Goal: Register for event/course

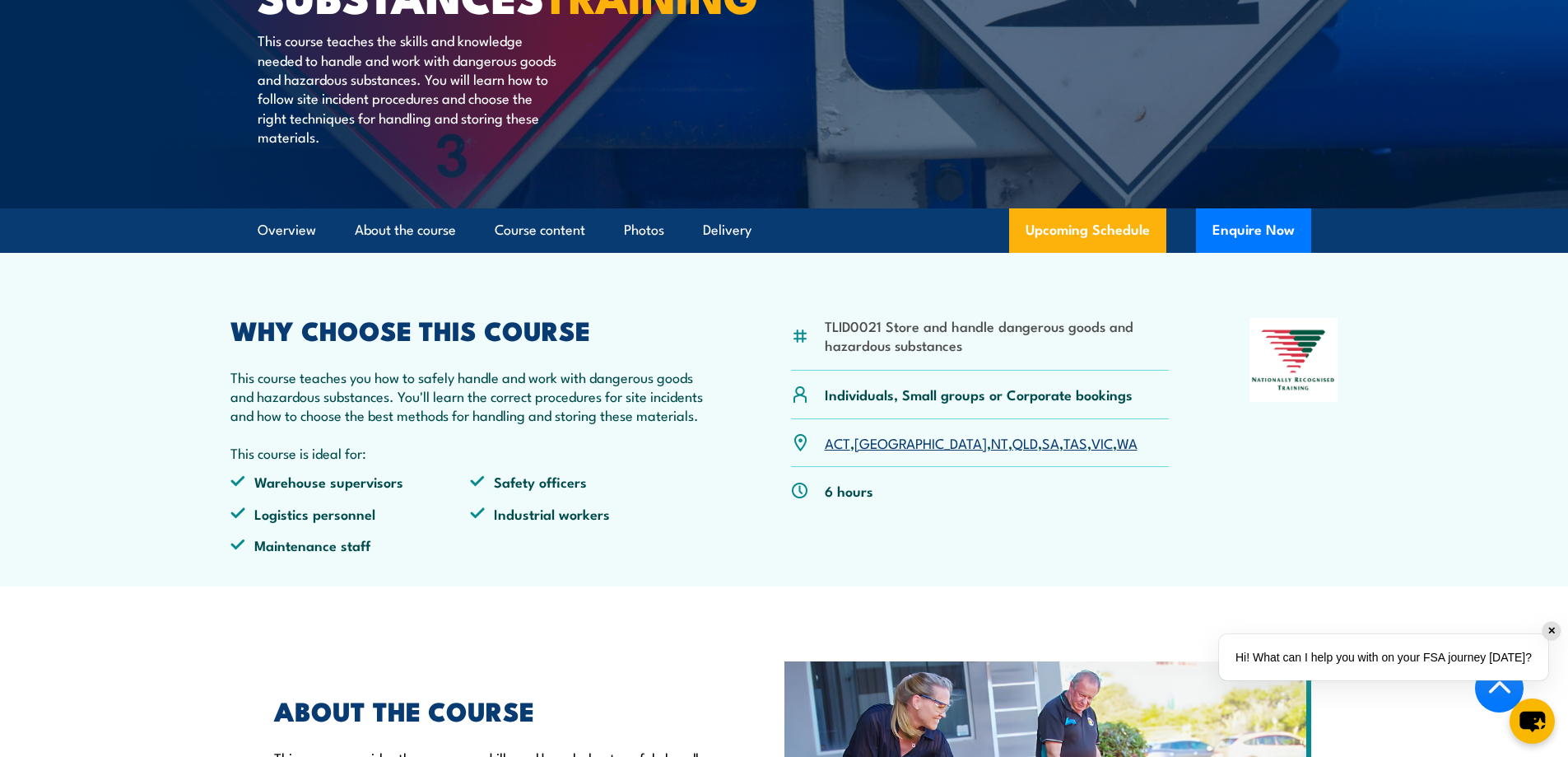
scroll to position [412, 0]
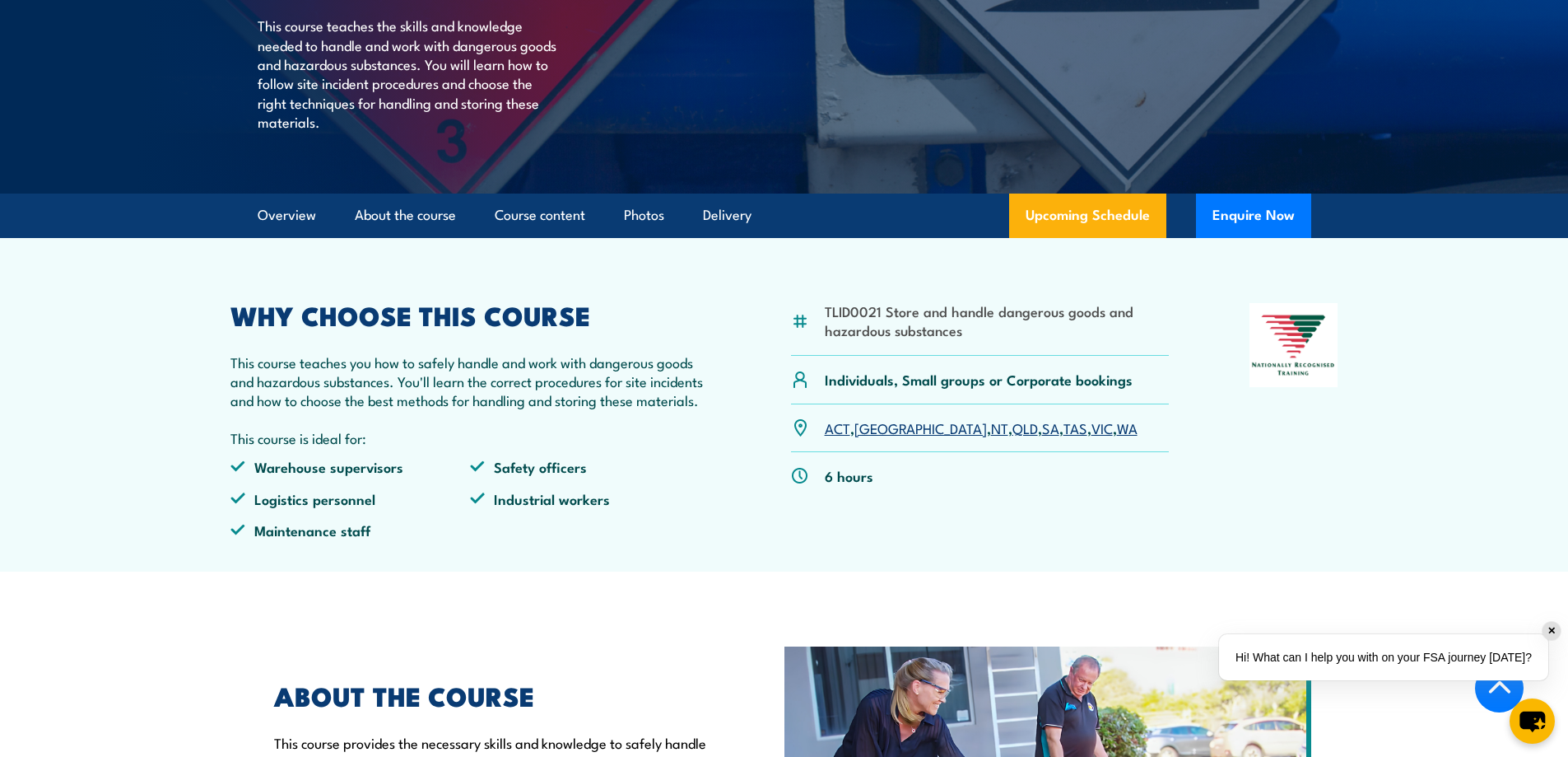
click at [1012, 437] on link "QLD" at bounding box center [1025, 427] width 26 height 20
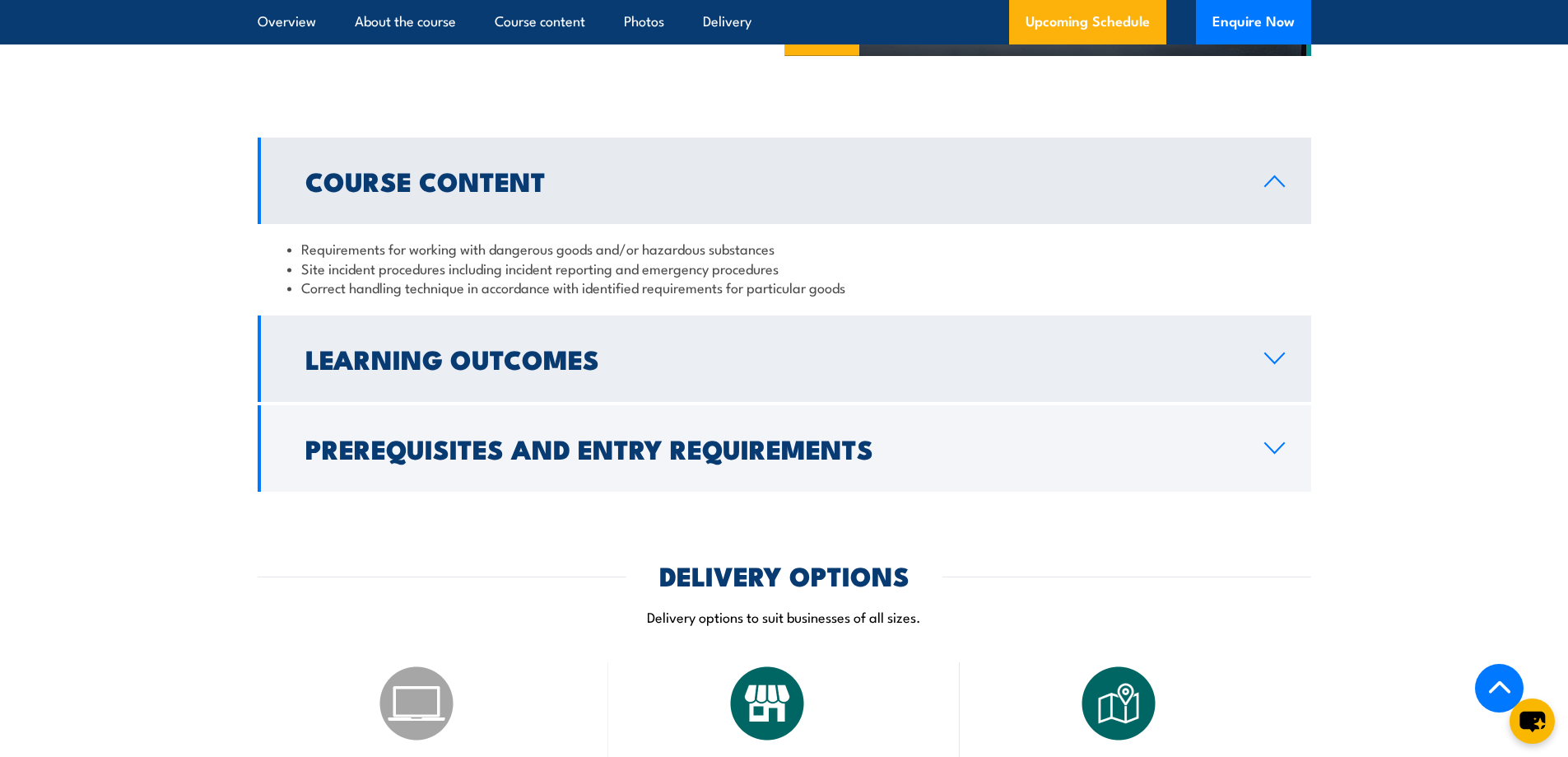
scroll to position [1357, 0]
click at [1274, 364] on icon at bounding box center [1274, 356] width 22 height 13
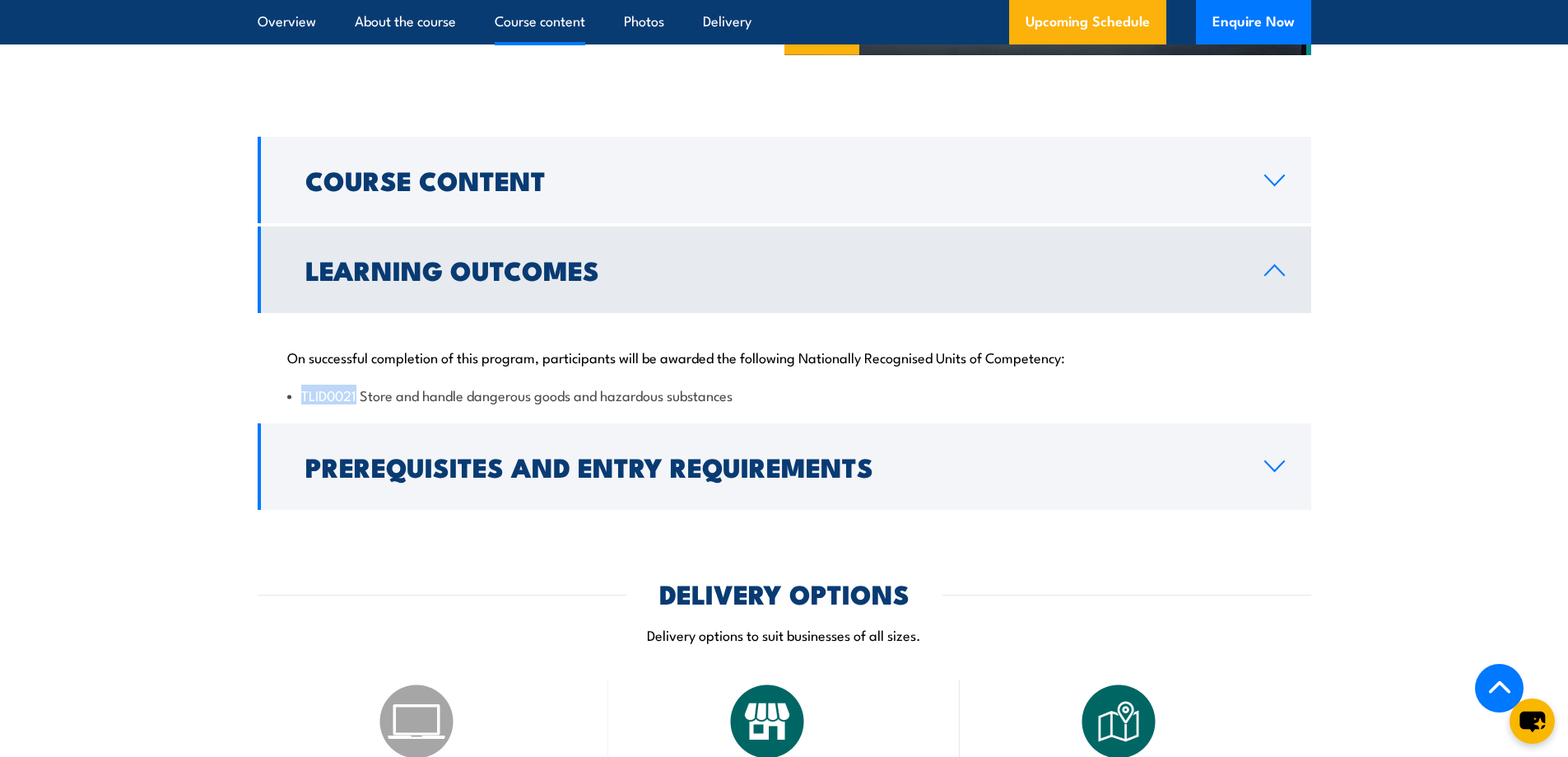
drag, startPoint x: 355, startPoint y: 434, endPoint x: 288, endPoint y: 442, distance: 67.5
click at [288, 404] on li "TLID0021 Store and handle dangerous goods and hazardous substances" at bounding box center [784, 394] width 994 height 19
copy li "TLID0021"
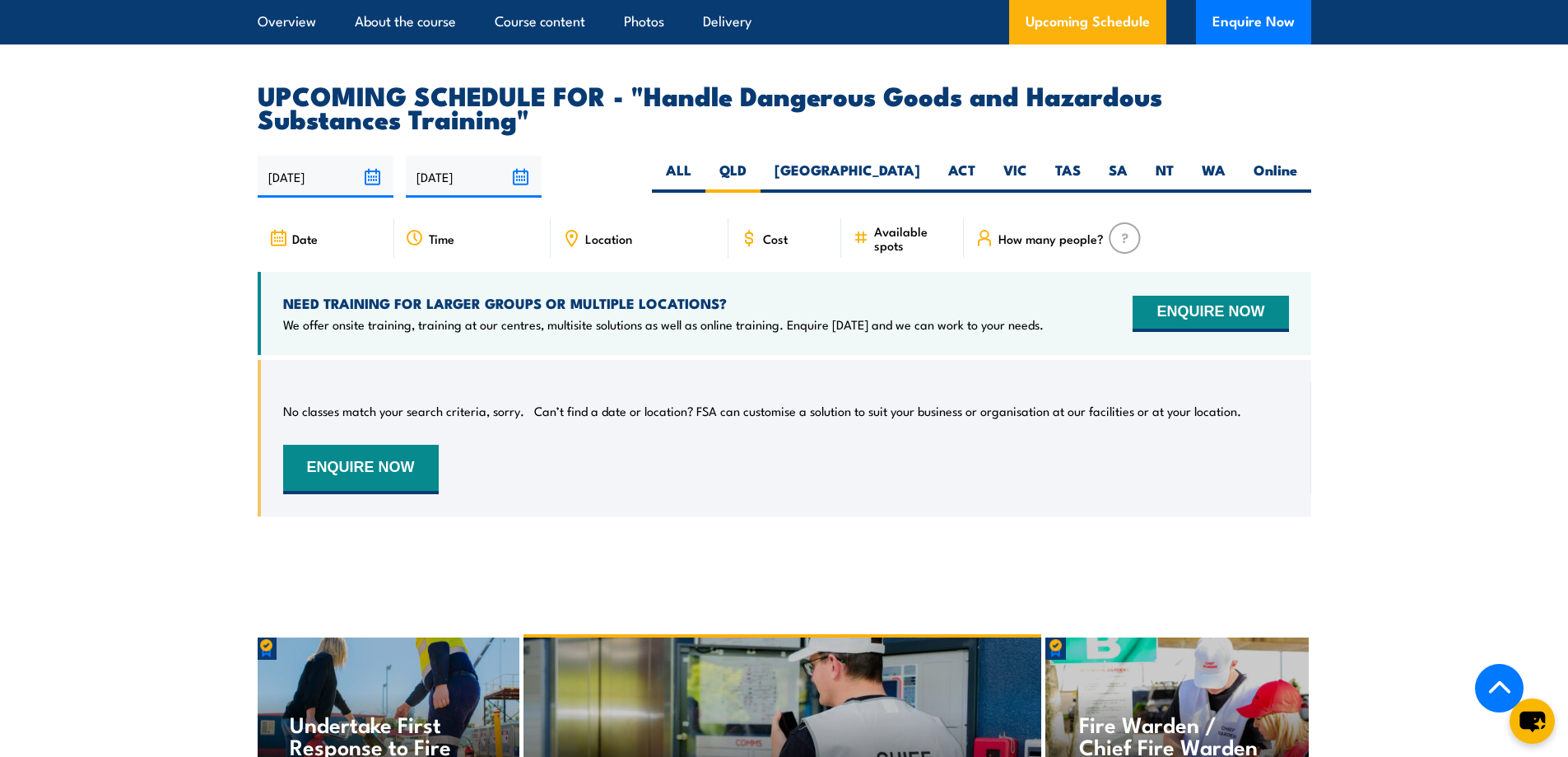
scroll to position [2592, 0]
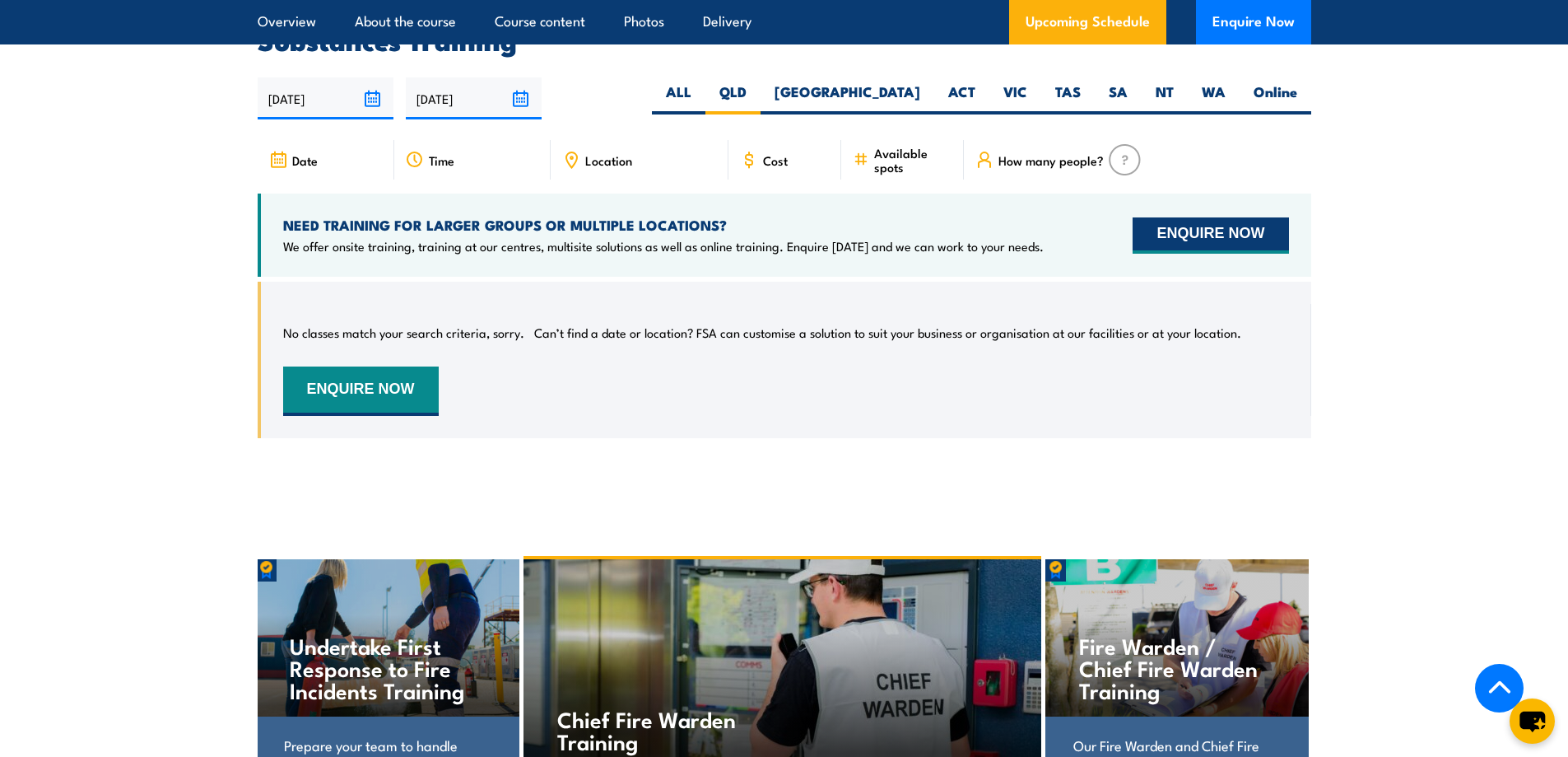
click at [1185, 243] on button "ENQUIRE NOW" at bounding box center [1210, 236] width 155 height 37
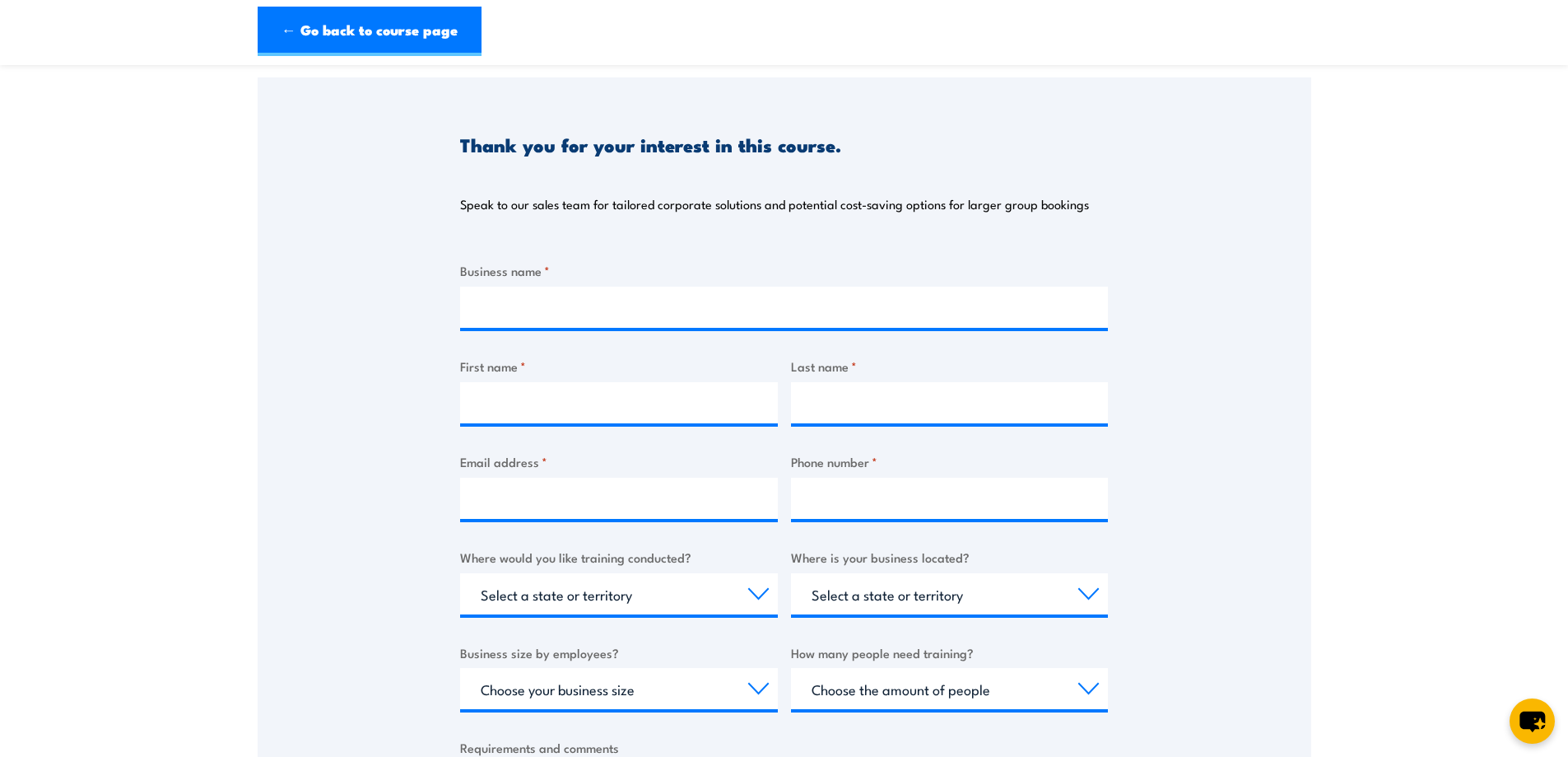
scroll to position [164, 0]
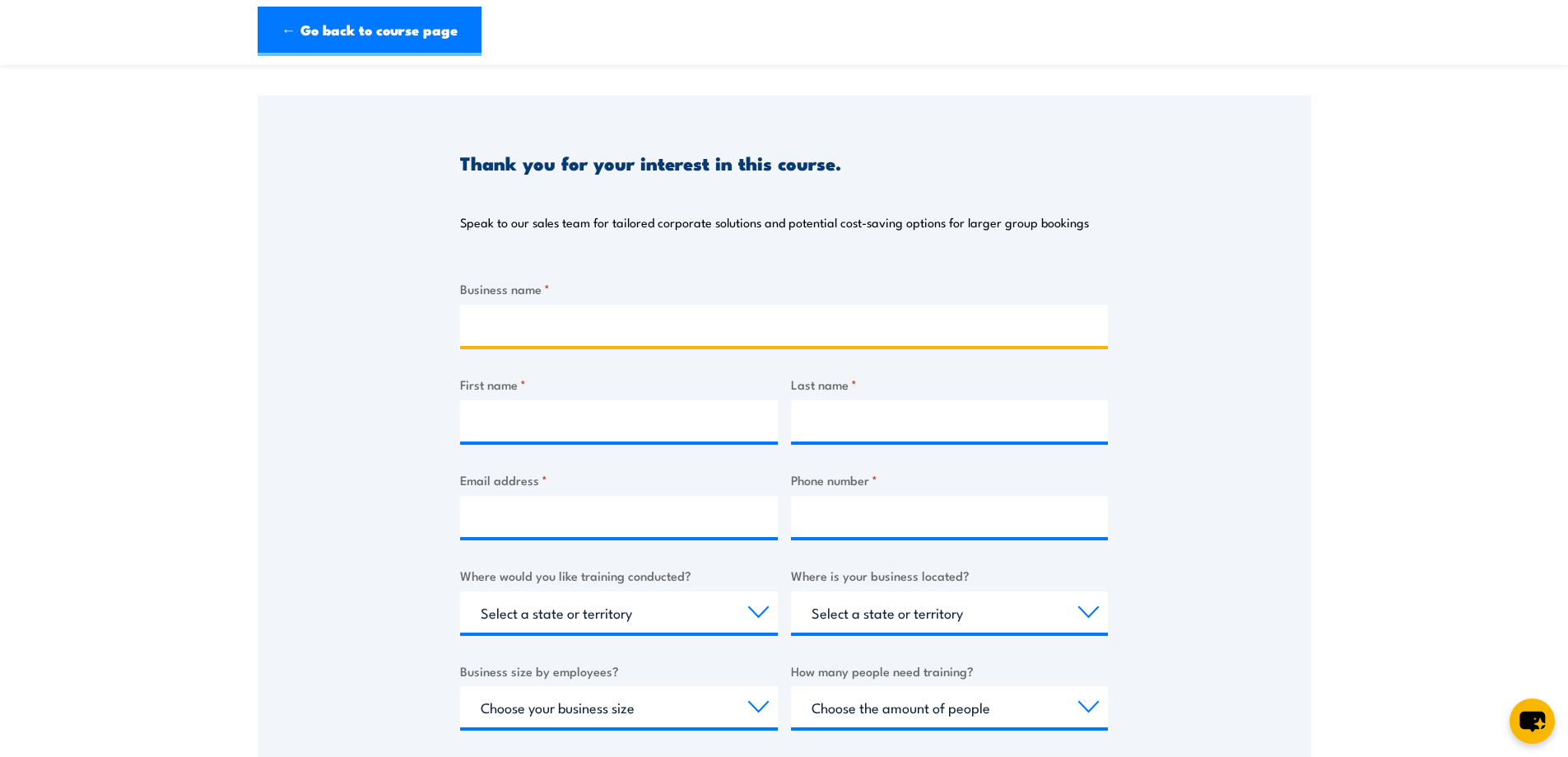
click at [487, 329] on input "Business name *" at bounding box center [784, 326] width 648 height 42
type input "Noosa Shire Council"
type input "Lauren"
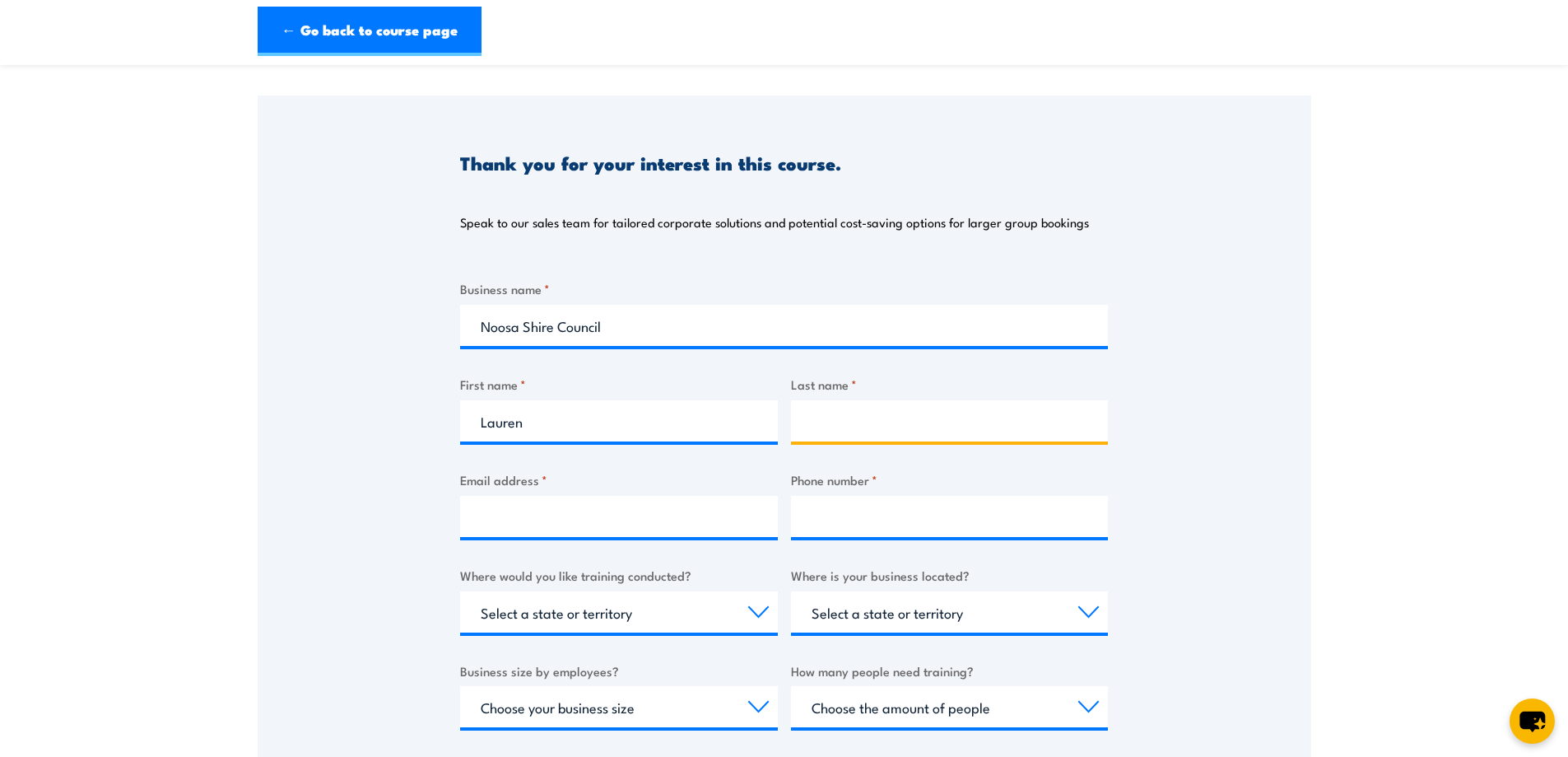
type input "[PERSON_NAME]"
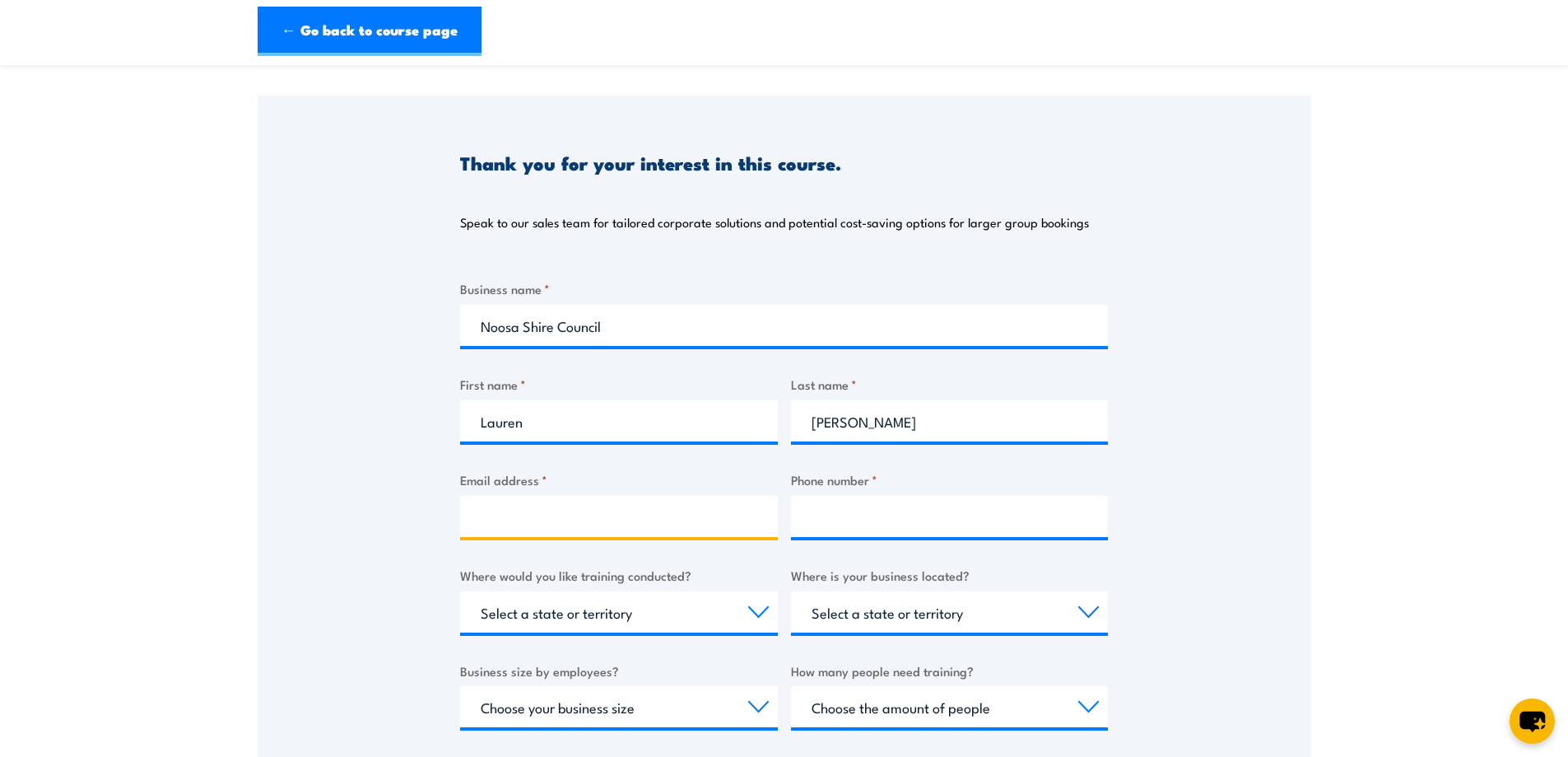
type input "[EMAIL_ADDRESS][PERSON_NAME][DOMAIN_NAME]"
type input "0753296162"
select select "QLD"
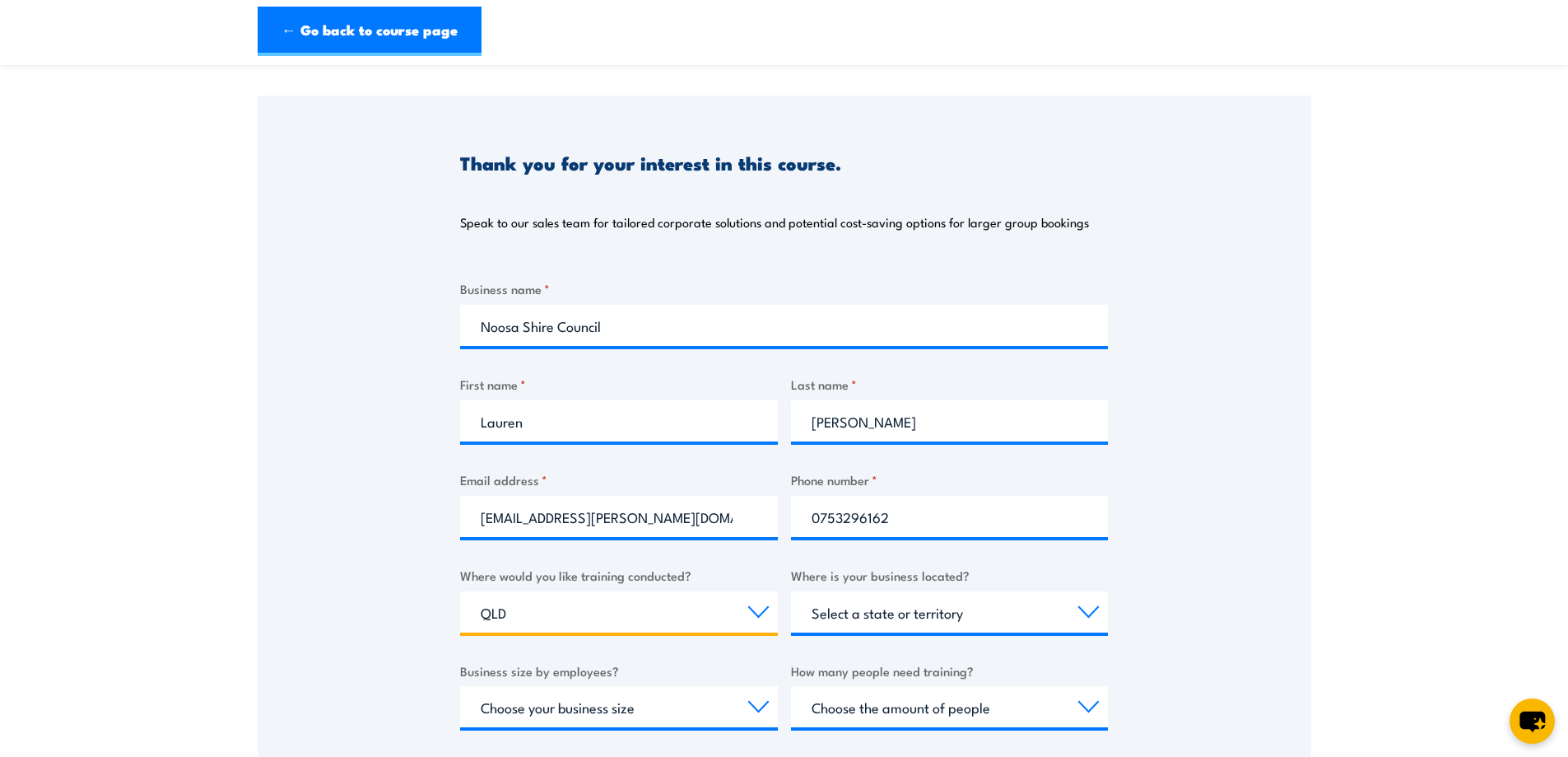
select select "QLD"
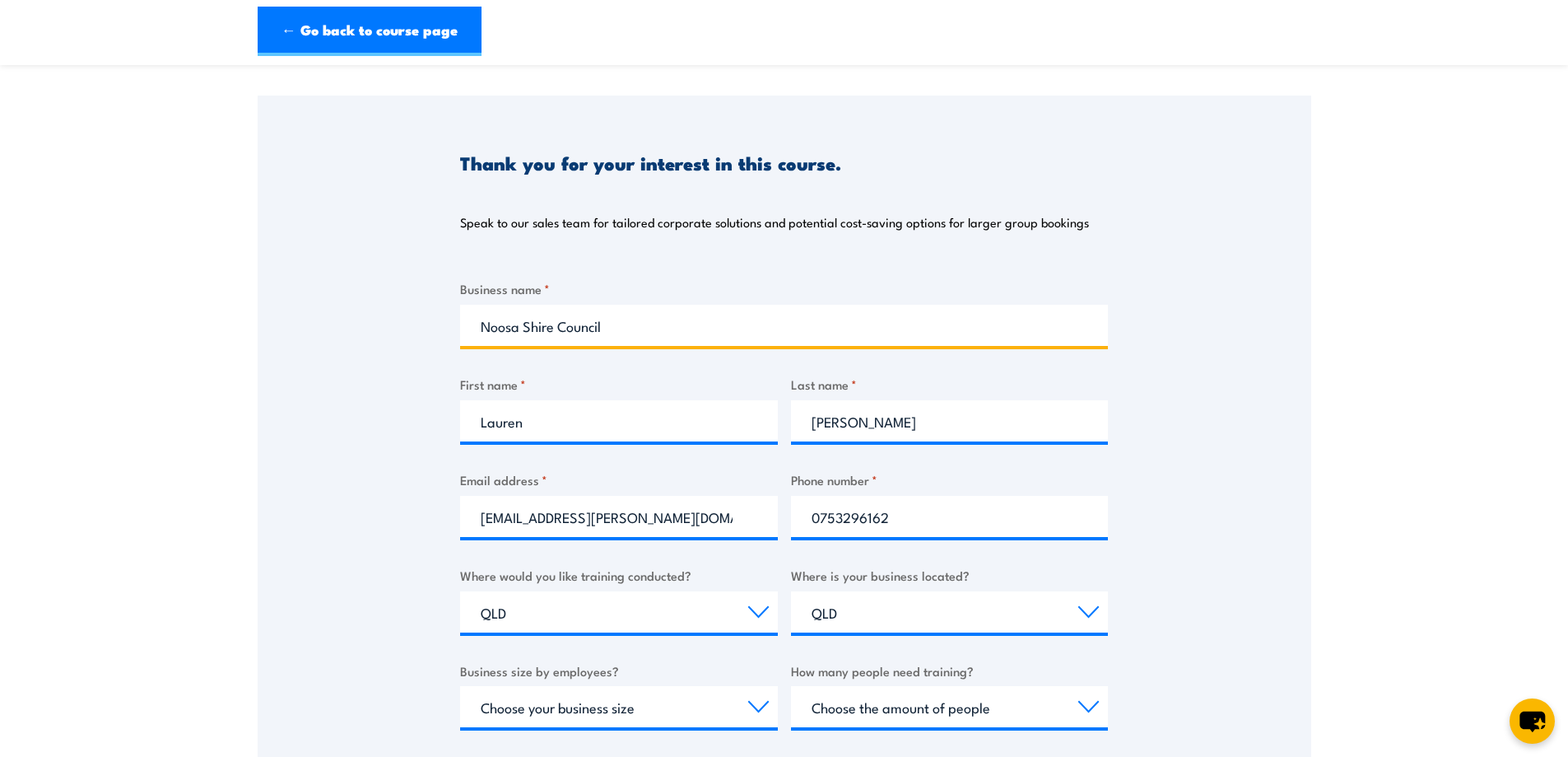
drag, startPoint x: 556, startPoint y: 326, endPoint x: 522, endPoint y: 326, distance: 34.0
click at [522, 326] on input "Noosa Shire Council" at bounding box center [784, 326] width 648 height 42
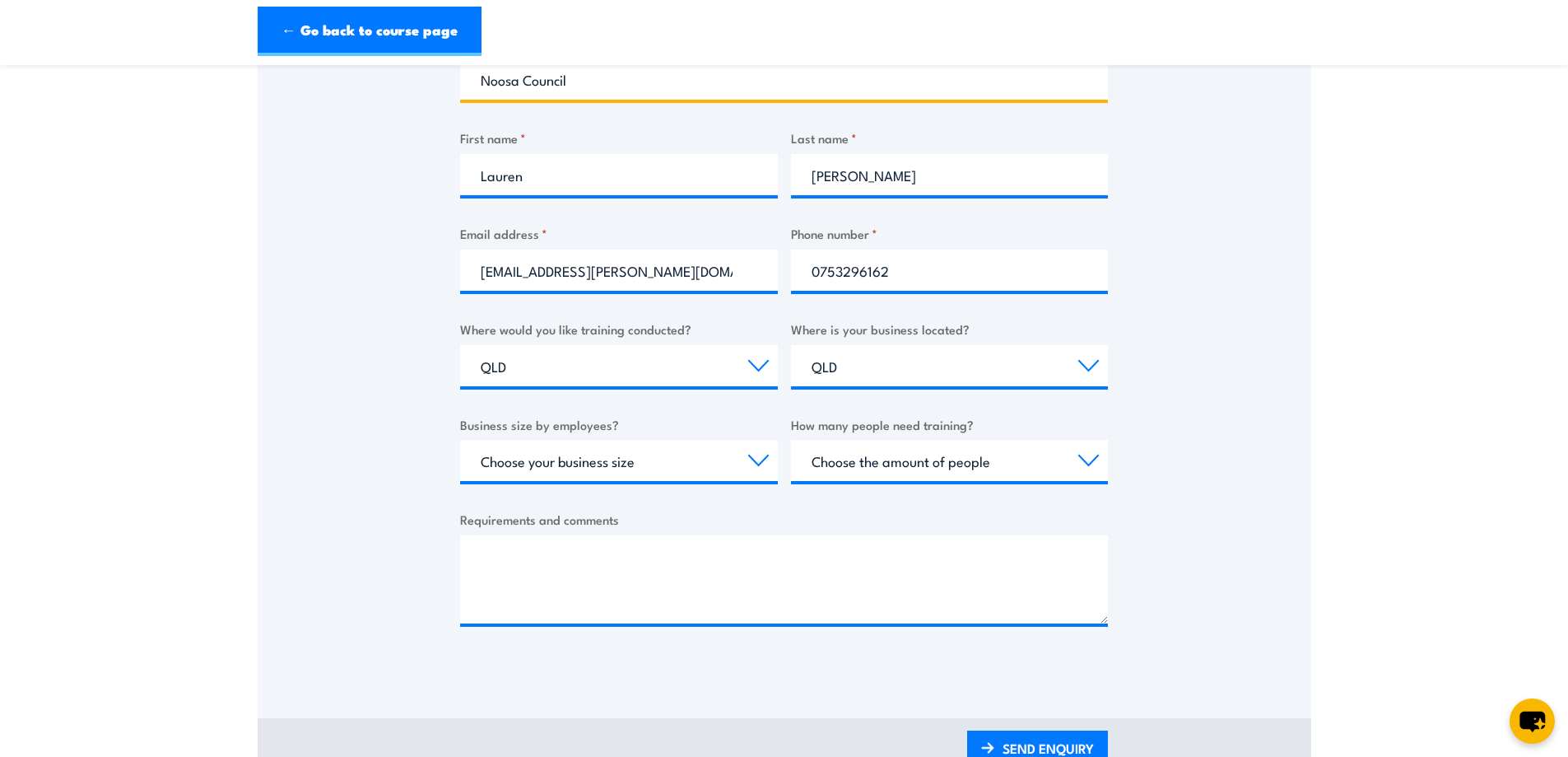
scroll to position [412, 0]
type input "Noosa Council"
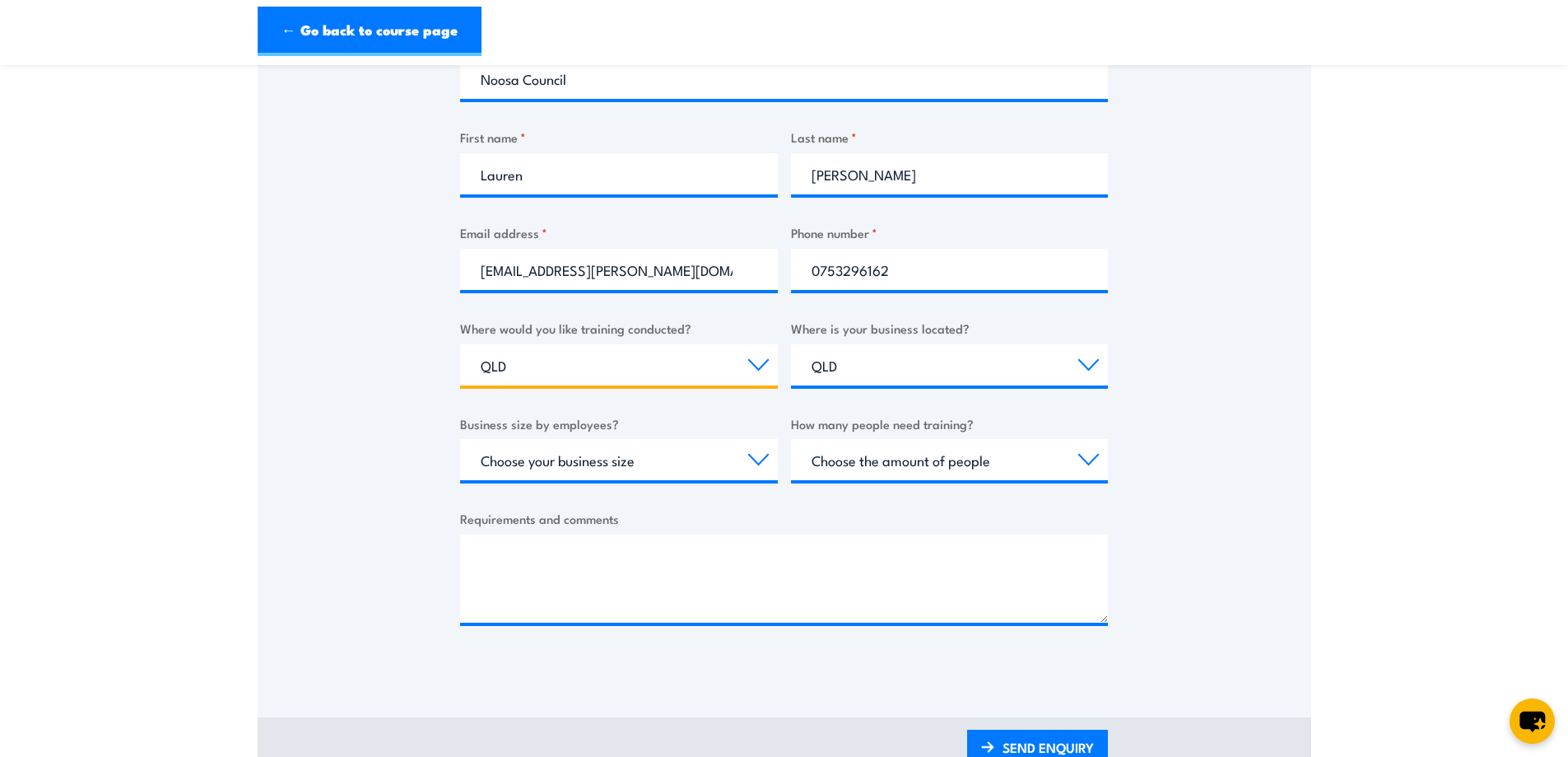
click at [521, 369] on select "Select a state or territory Nationally - multiple locations [GEOGRAPHIC_DATA] […" at bounding box center [618, 365] width 318 height 42
click at [460, 344] on select "Select a state or territory Nationally - multiple locations [GEOGRAPHIC_DATA] […" at bounding box center [618, 365] width 318 height 42
click at [629, 460] on select "Choose your business size 1 to 19 20 to 199 200+" at bounding box center [618, 459] width 318 height 42
select select "200+"
click at [460, 438] on select "Choose your business size 1 to 19 20 to 199 200+" at bounding box center [618, 459] width 318 height 42
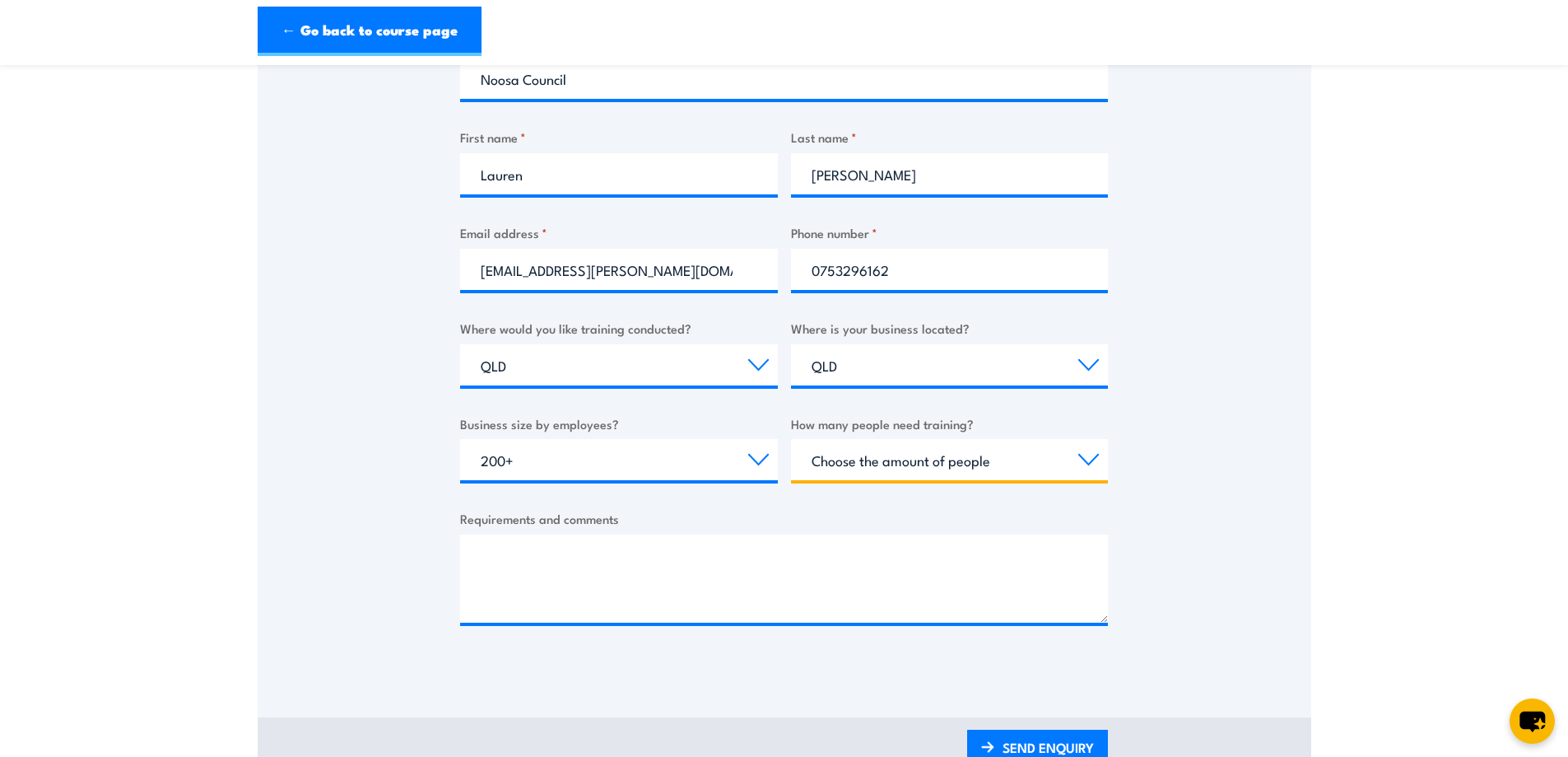
click at [870, 463] on select "Choose the amount of people 1 to 4 5 to 19 20+" at bounding box center [949, 459] width 318 height 42
select select "5 to 19"
click at [790, 438] on select "Choose the amount of people 1 to 4 5 to 19 20+" at bounding box center [949, 459] width 318 height 42
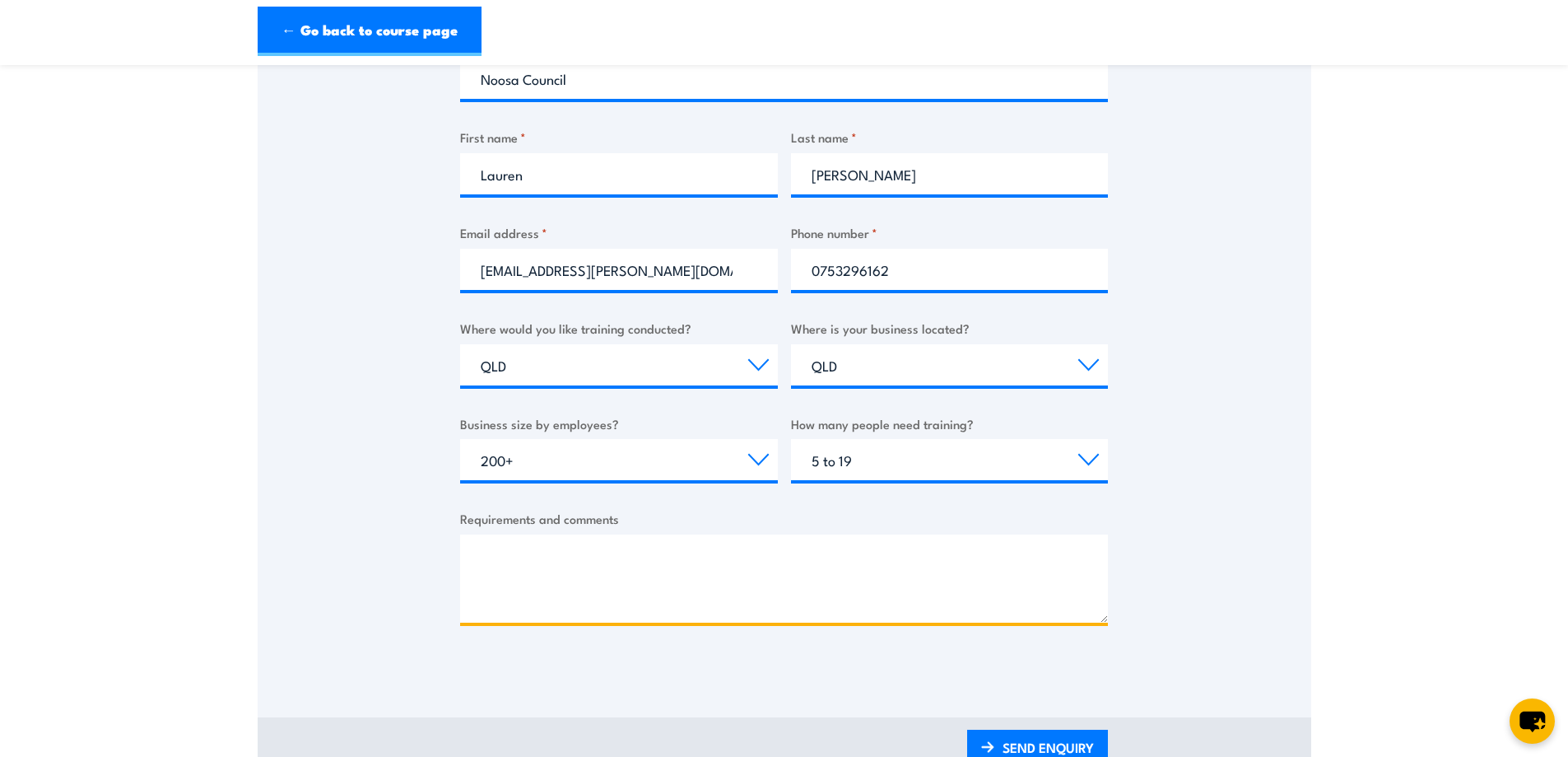
click at [580, 571] on textarea "Requirements and comments" at bounding box center [784, 578] width 648 height 88
click at [551, 554] on textarea "Hi, we are loking for training that would be" at bounding box center [784, 578] width 648 height 88
click at [610, 555] on textarea "Hi, we are looking for training that would be" at bounding box center [784, 578] width 648 height 88
click at [927, 558] on textarea "Hi, we are looking for Chemical Management training that would be" at bounding box center [784, 578] width 648 height 88
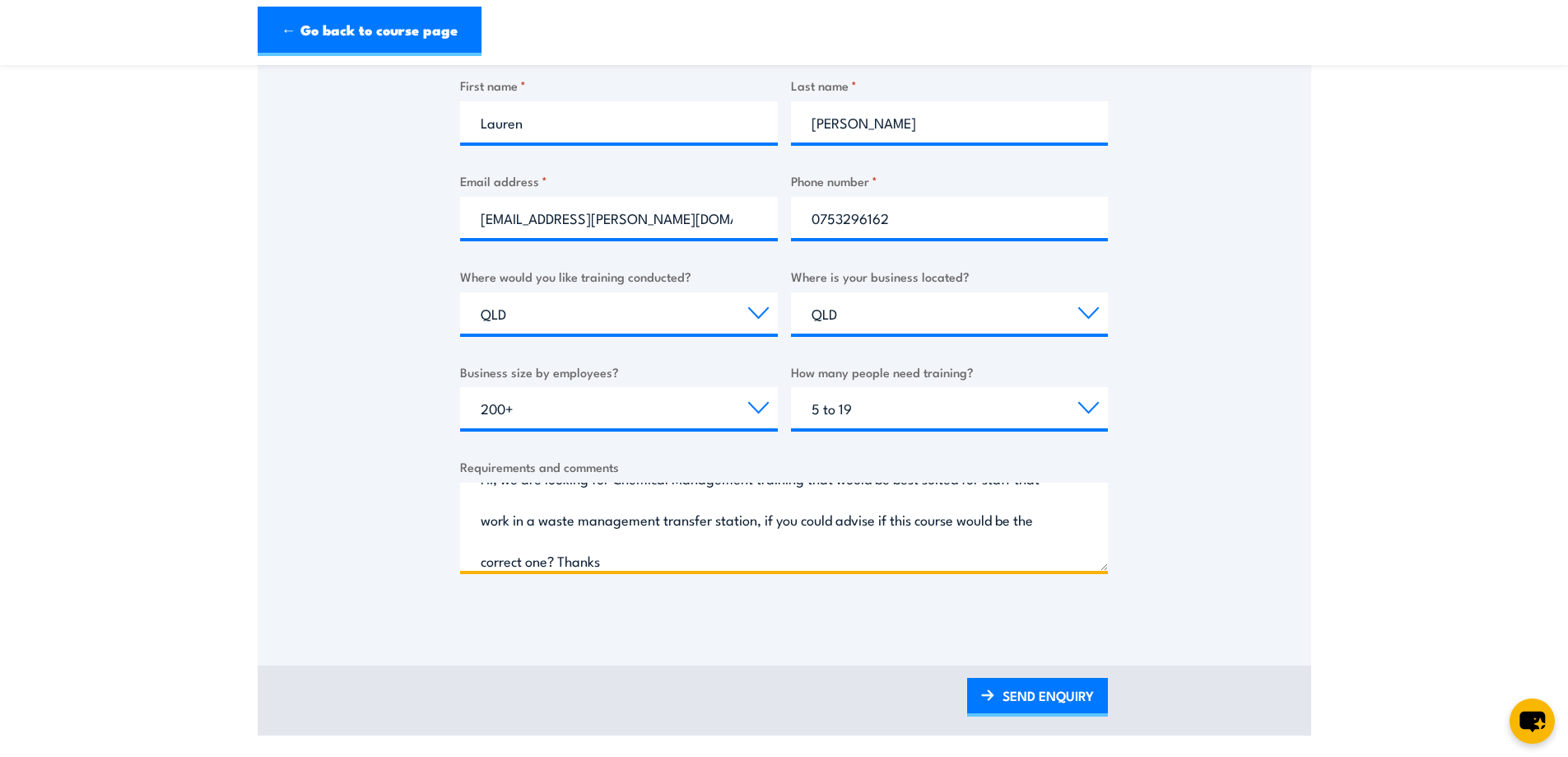
scroll to position [576, 0]
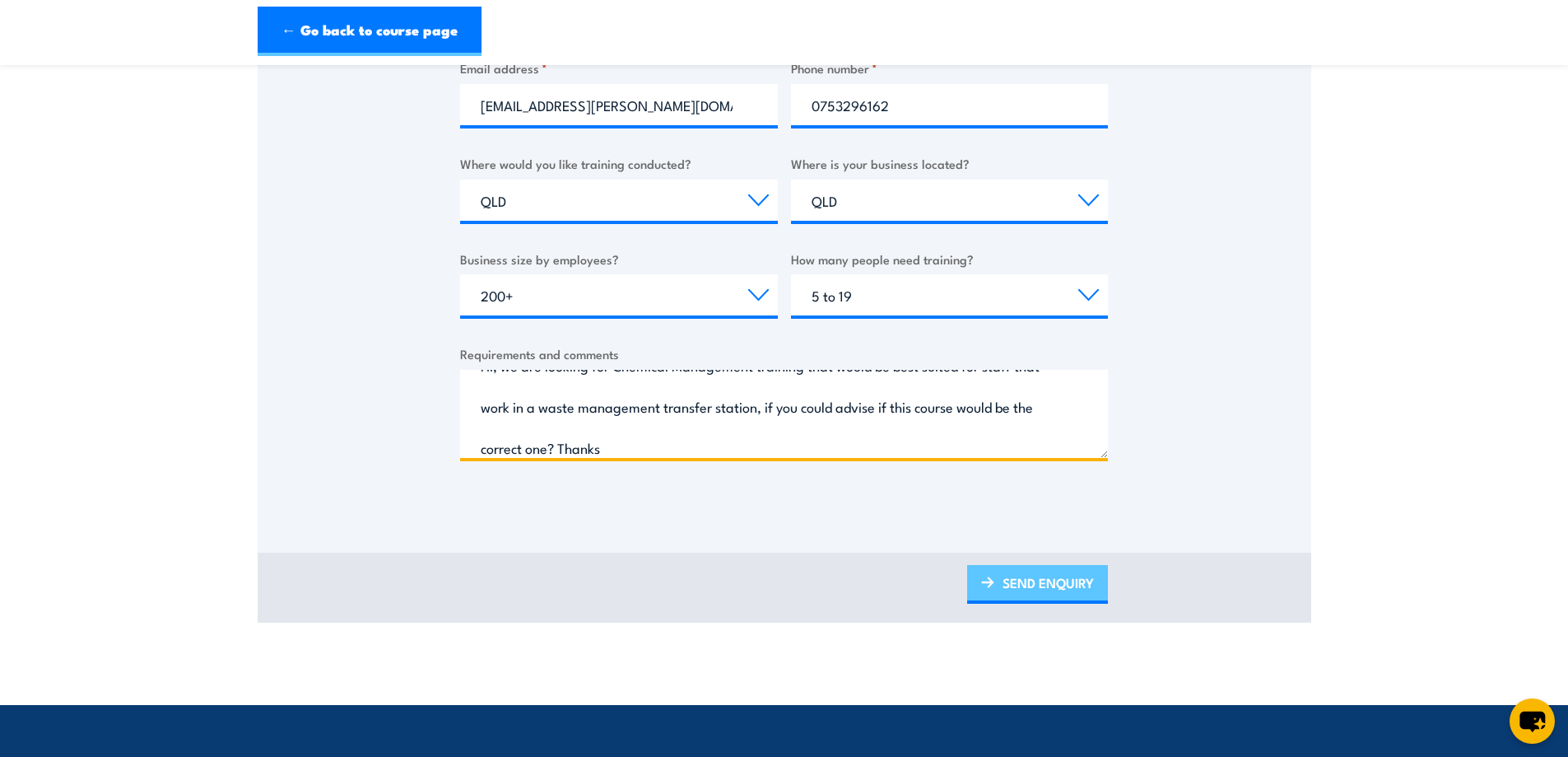
type textarea "Hi, we are looking for Chemical Management training that would be best suited f…"
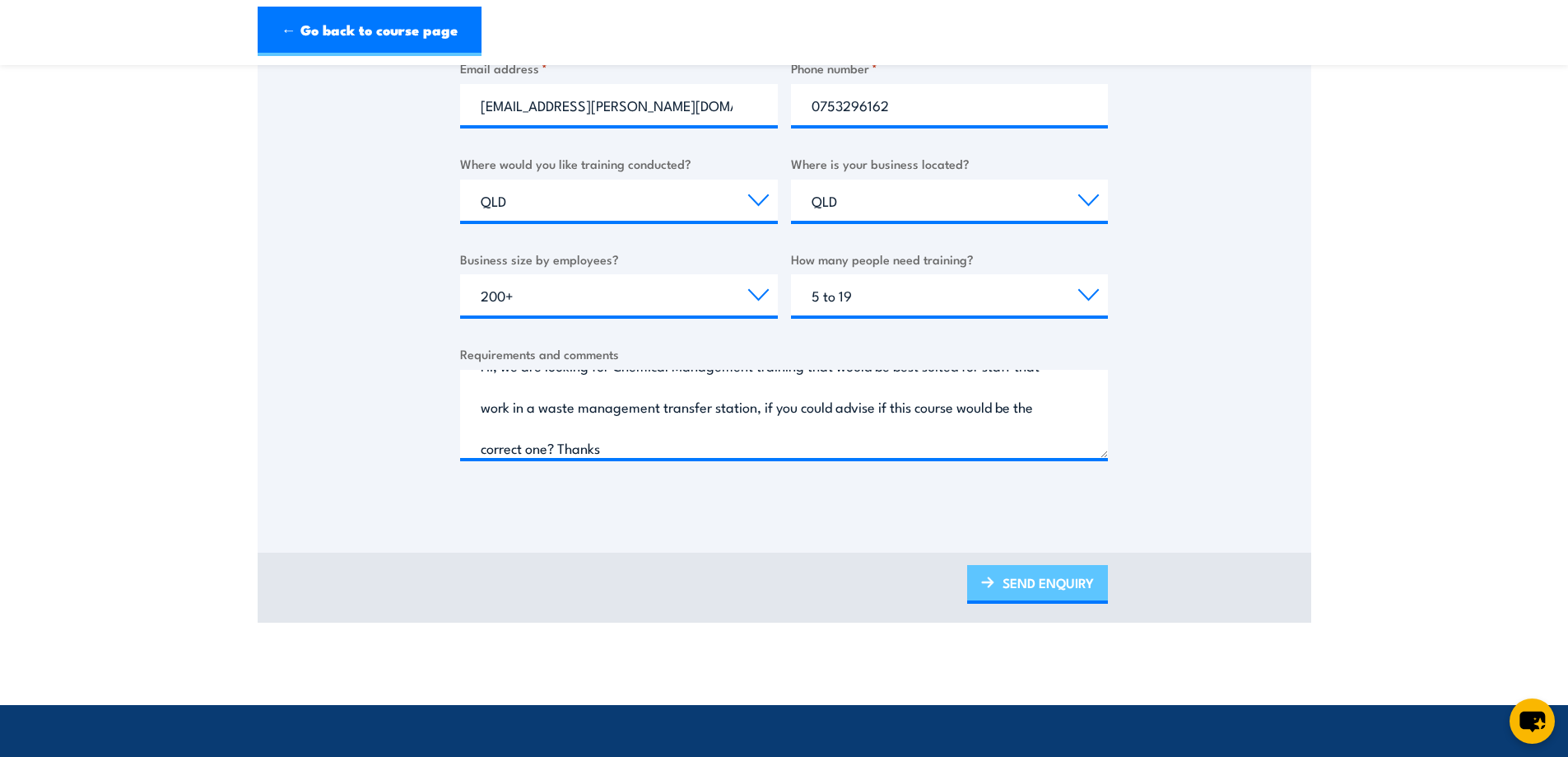
click at [1058, 582] on link "SEND ENQUIRY" at bounding box center [1038, 584] width 140 height 39
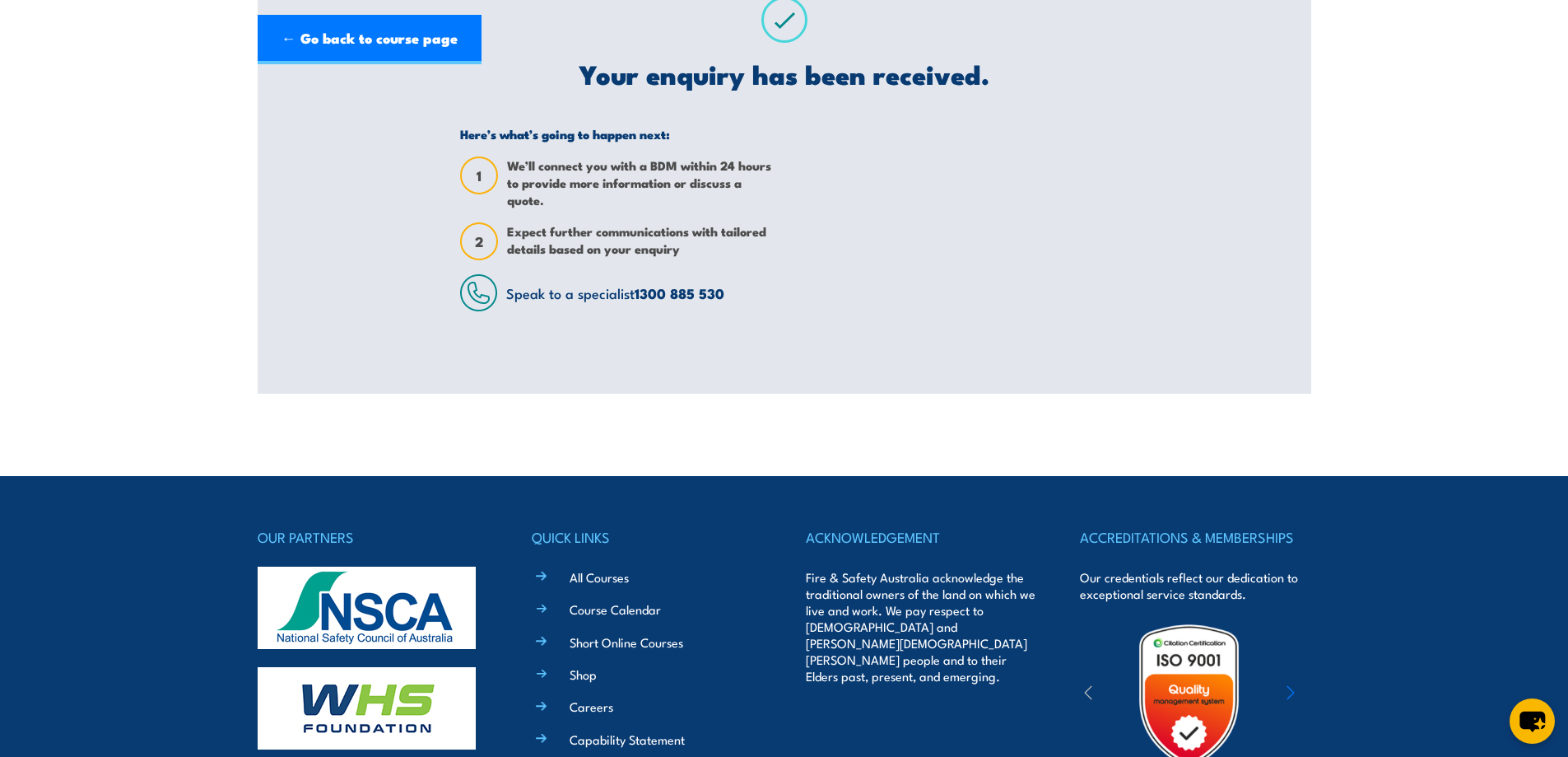
scroll to position [0, 0]
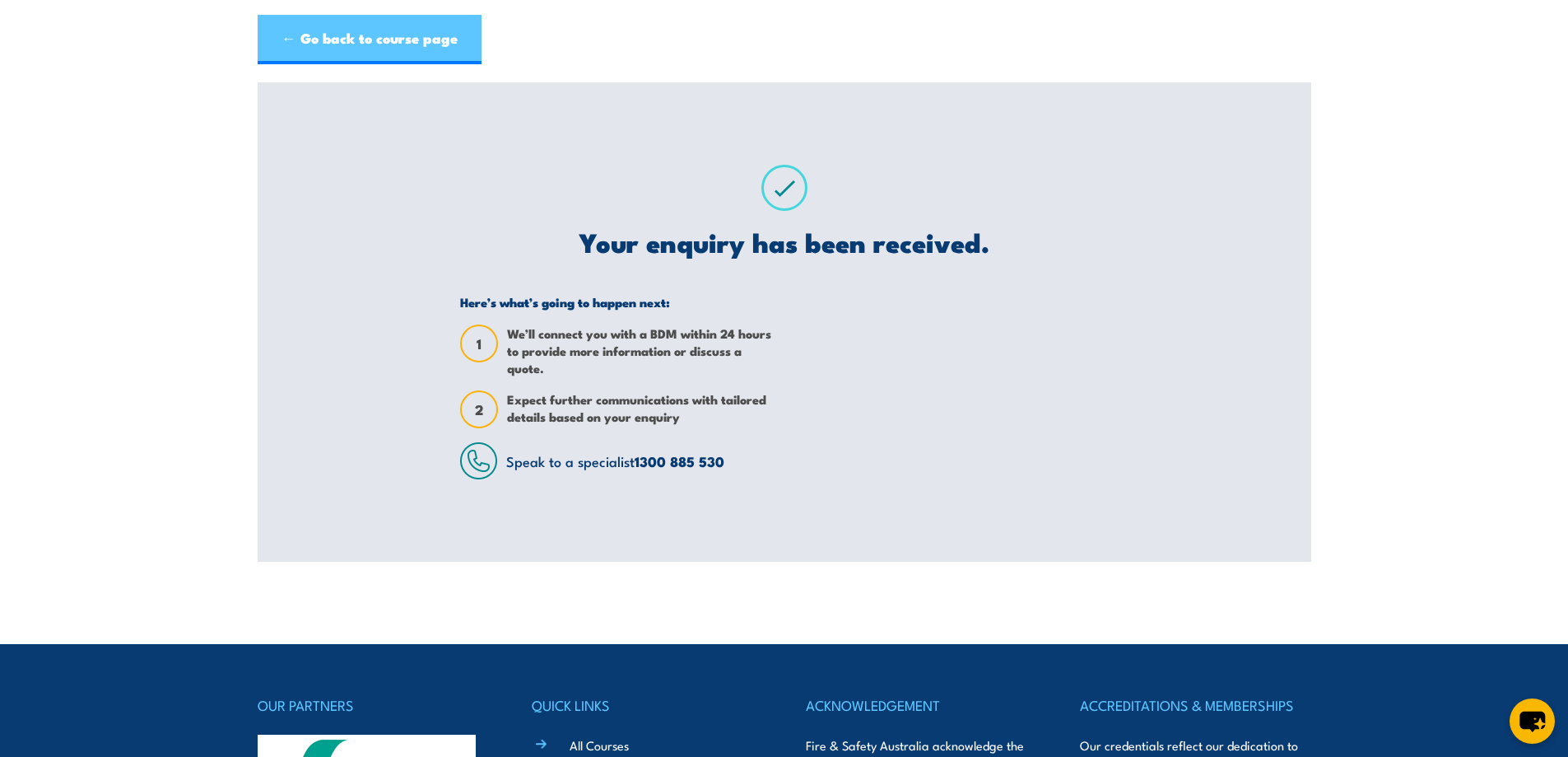
click at [303, 35] on link "← Go back to course page" at bounding box center [369, 40] width 224 height 49
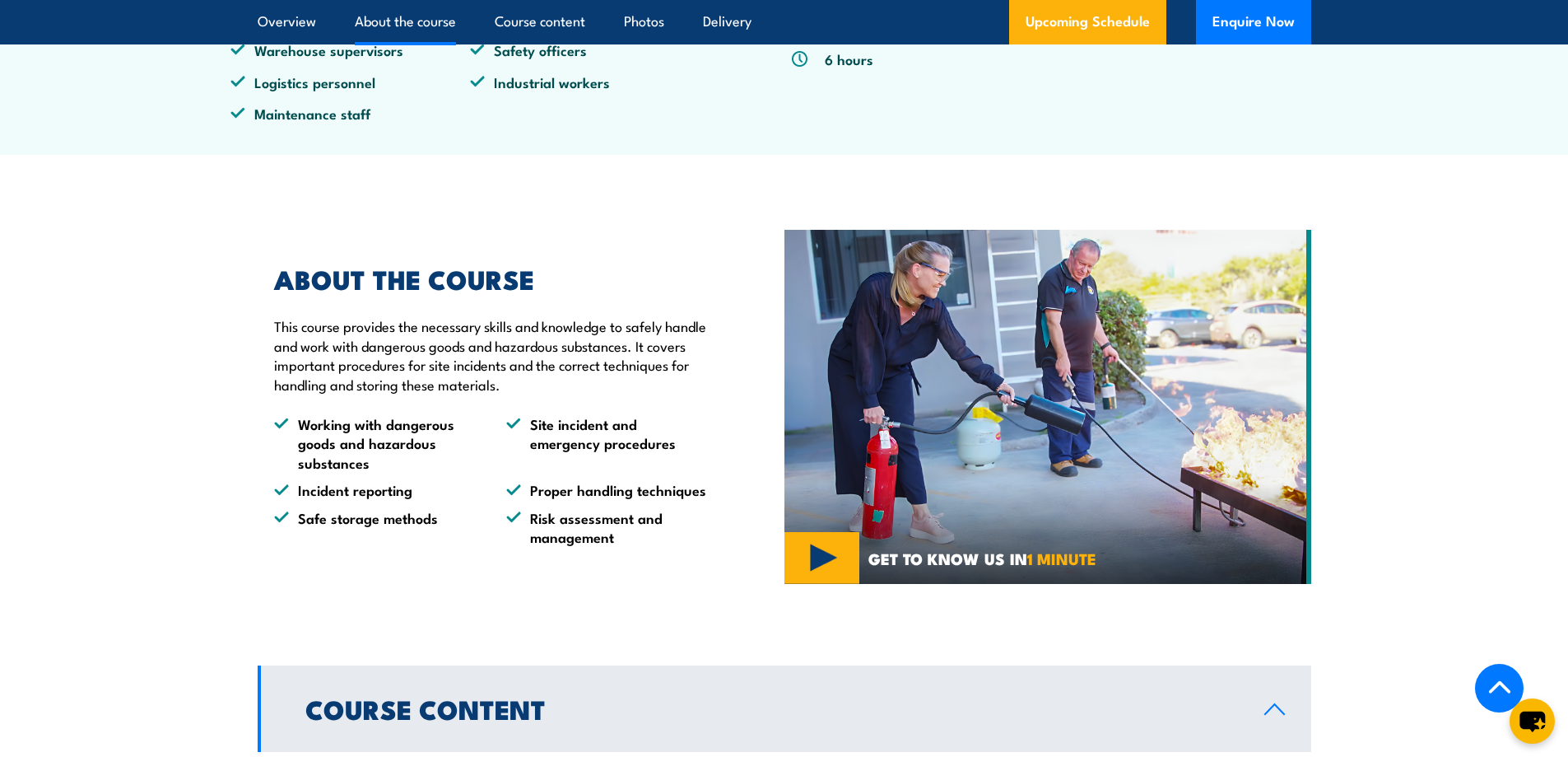
scroll to position [451, 0]
